Goal: Information Seeking & Learning: Learn about a topic

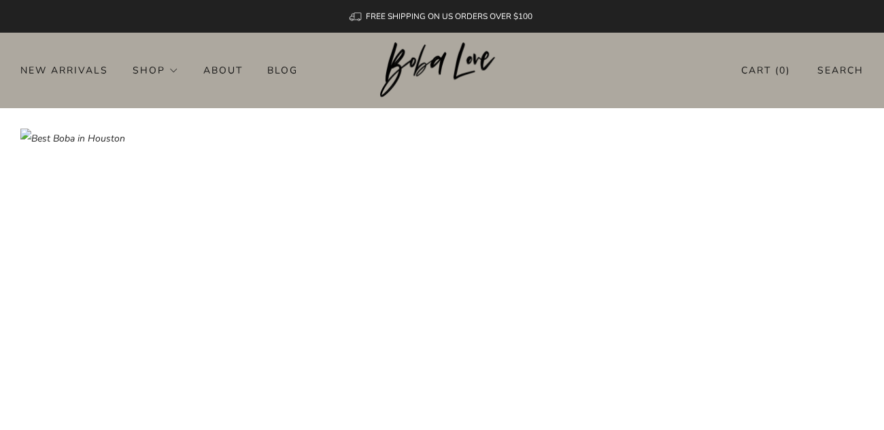
click at [205, 46] on header "0 New Arrivals Shop Apparel All Apparel Shirts Hoodies & Sweaters Bottoms" at bounding box center [442, 71] width 884 height 76
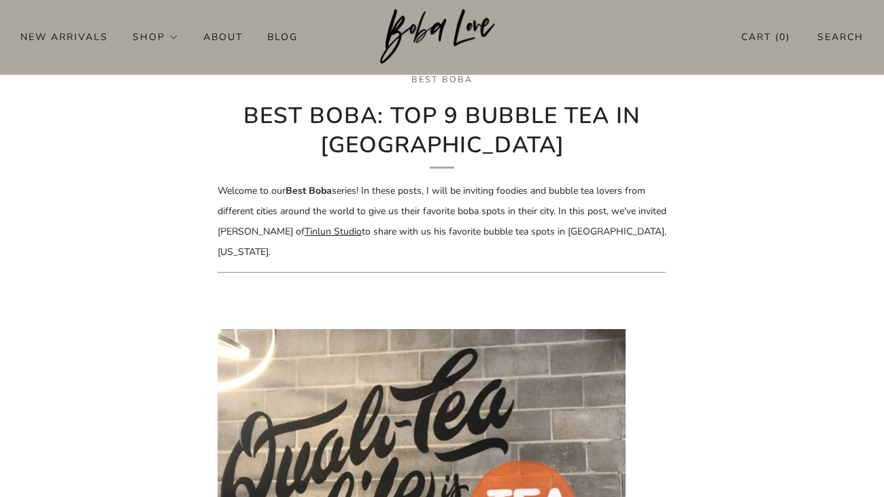
scroll to position [405, 0]
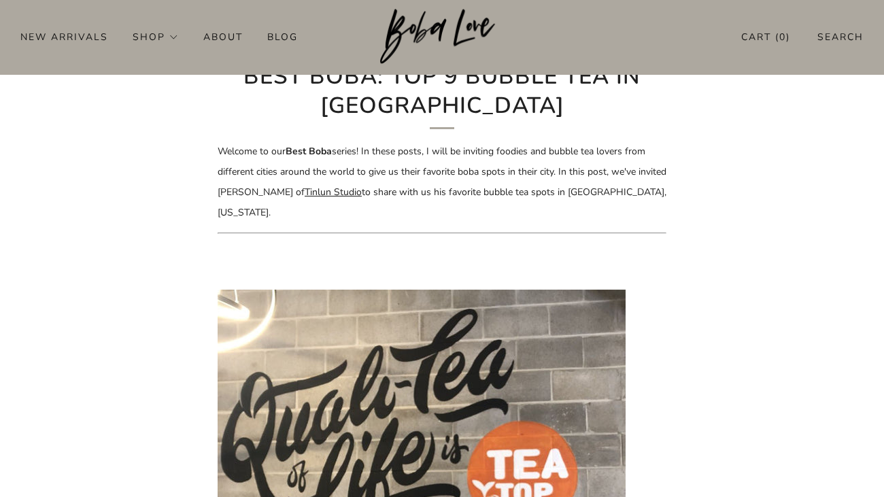
click at [522, 429] on img at bounding box center [422, 494] width 408 height 408
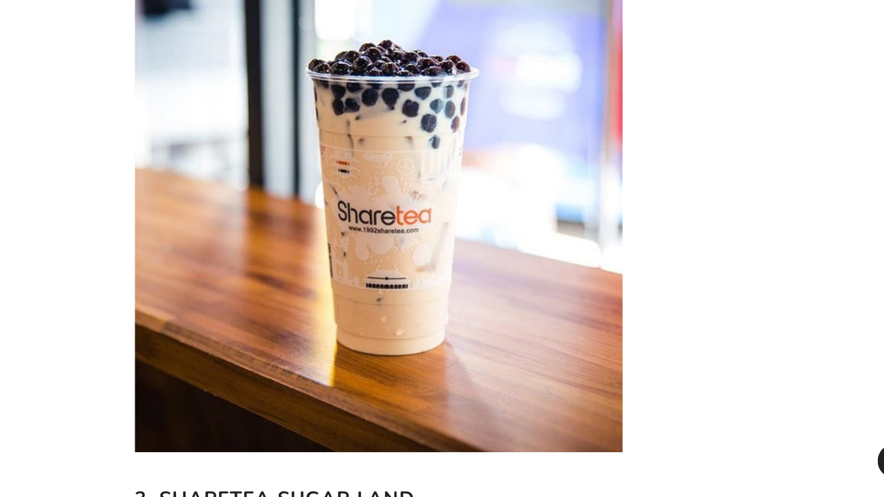
scroll to position [2273, 0]
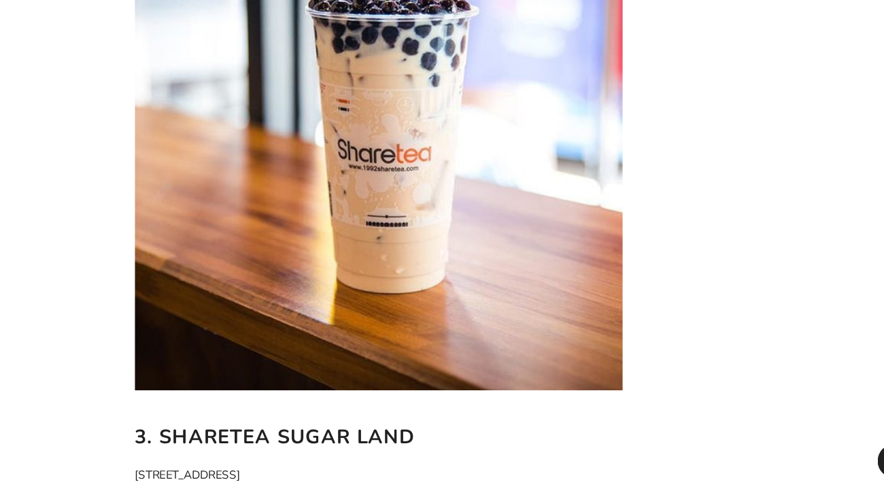
click at [518, 304] on img at bounding box center [422, 203] width 408 height 408
click at [354, 303] on img at bounding box center [422, 203] width 408 height 408
click at [518, 298] on img at bounding box center [422, 203] width 408 height 408
click at [325, 289] on img at bounding box center [422, 203] width 408 height 408
click at [527, 288] on img at bounding box center [422, 203] width 408 height 408
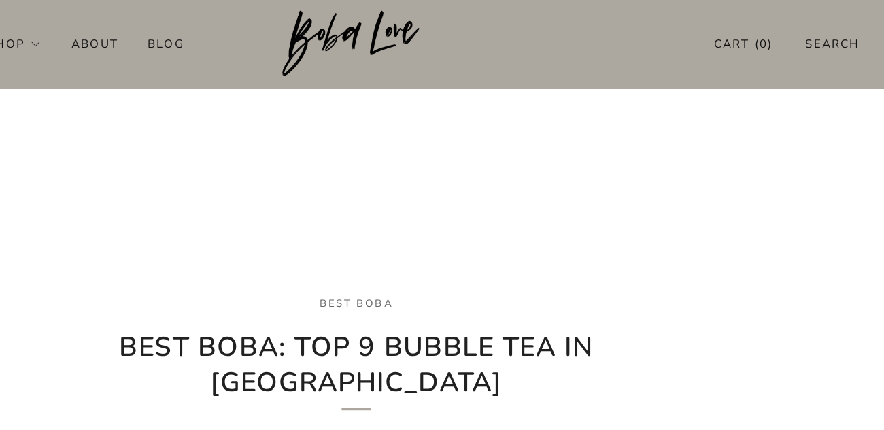
scroll to position [0, 0]
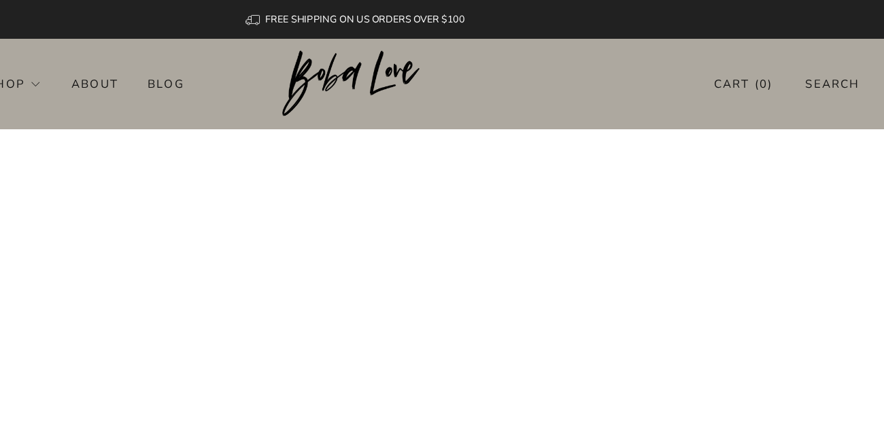
click at [766, 93] on header "0 New Arrivals Shop Apparel All Apparel Shirts Hoodies & Sweaters Bottoms" at bounding box center [442, 71] width 884 height 76
click at [382, 24] on div "FREE SHIPPING ON US ORDERS OVER $100" at bounding box center [442, 16] width 208 height 33
click at [363, 16] on div "FREE SHIPPING ON US ORDERS OVER $100" at bounding box center [442, 16] width 181 height 16
